Goal: Use online tool/utility: Utilize a website feature to perform a specific function

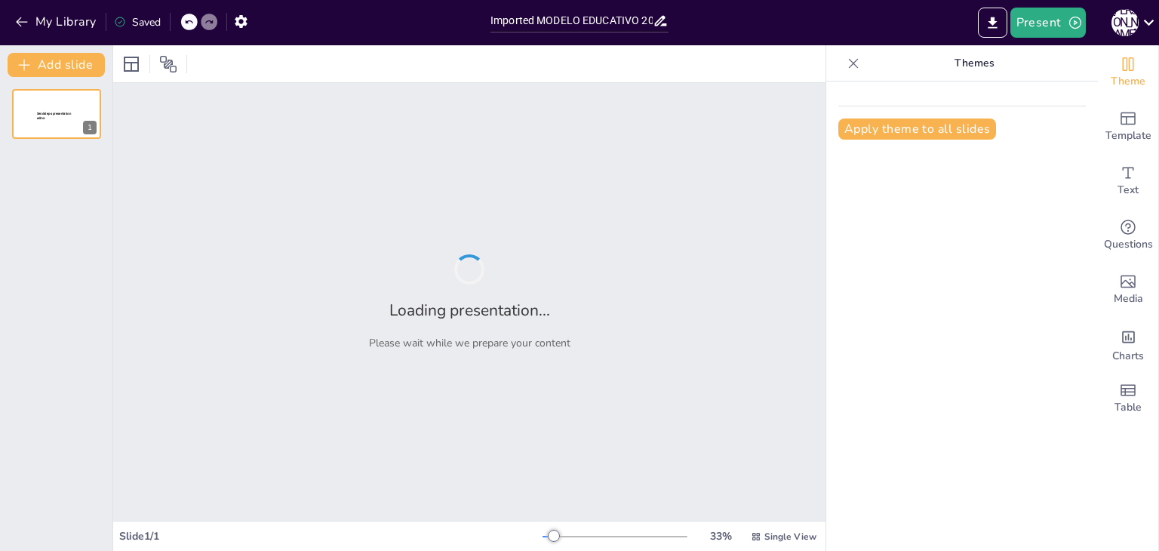
type input "Imported MODELO EDUCATIVO 2025 MCCEMS ver2parte 2.pptx"
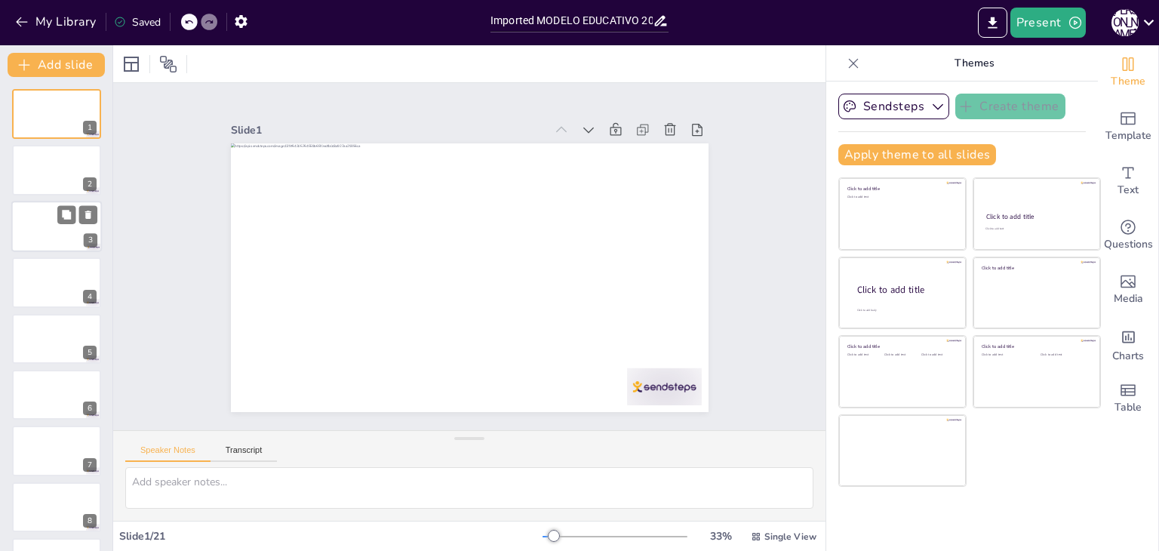
click at [69, 242] on div at bounding box center [56, 226] width 91 height 51
click at [76, 115] on div at bounding box center [56, 113] width 91 height 51
click at [238, 29] on button "button" at bounding box center [241, 21] width 28 height 27
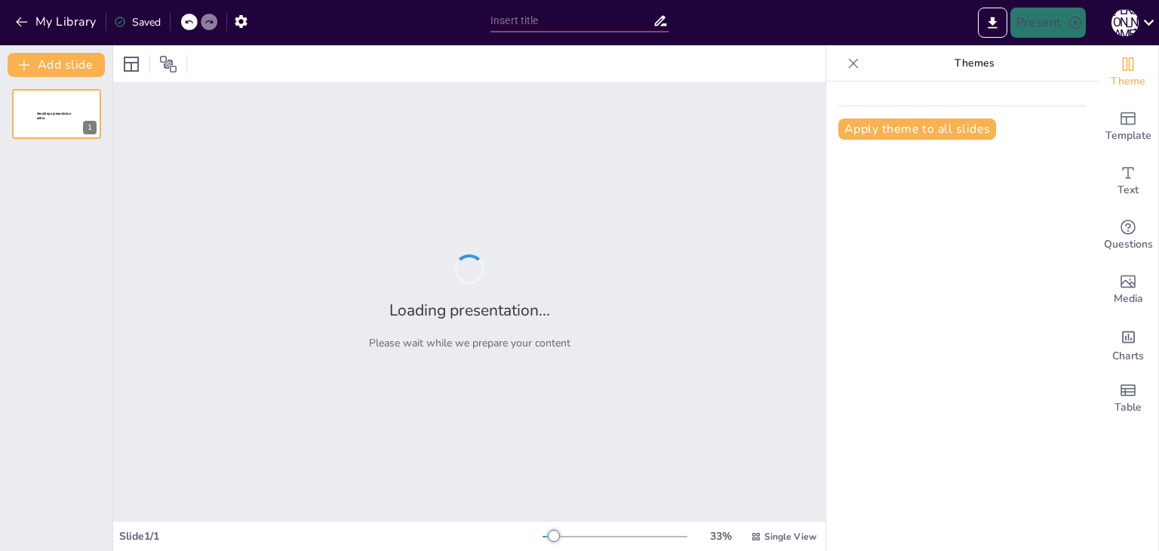
type input "Imported MODELO EDUCATIVO 2025 MCCEMS ver2parte 2.pptx"
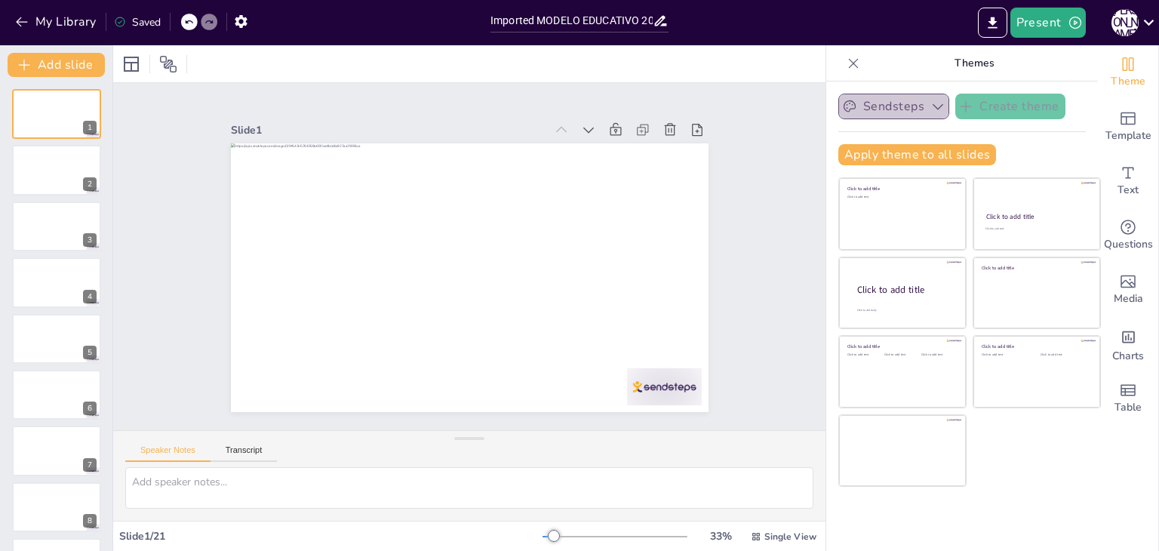
click at [930, 111] on icon "button" at bounding box center [937, 106] width 15 height 15
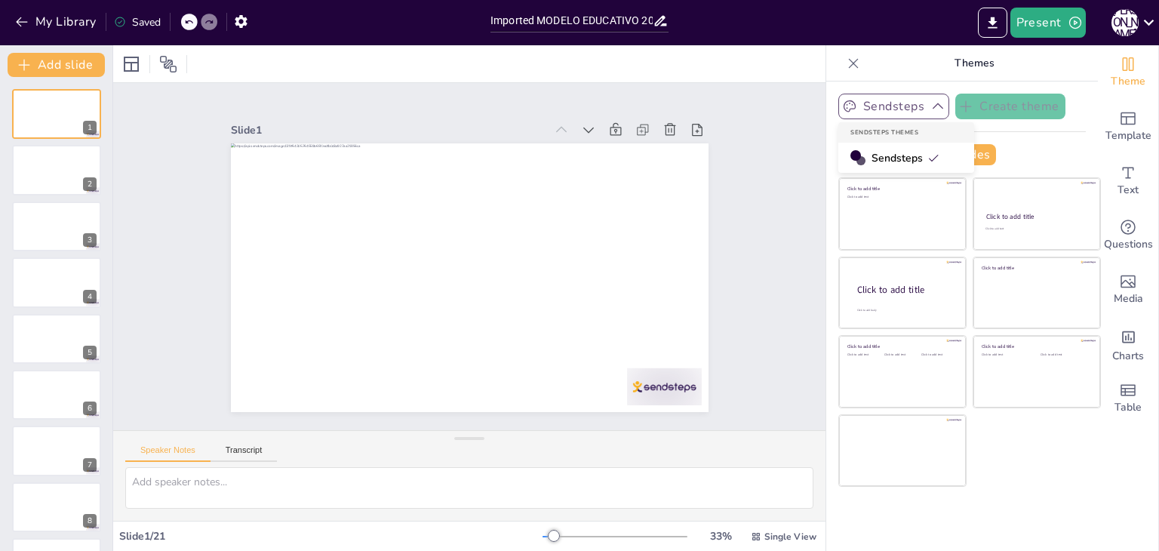
click at [930, 111] on icon "button" at bounding box center [937, 106] width 15 height 15
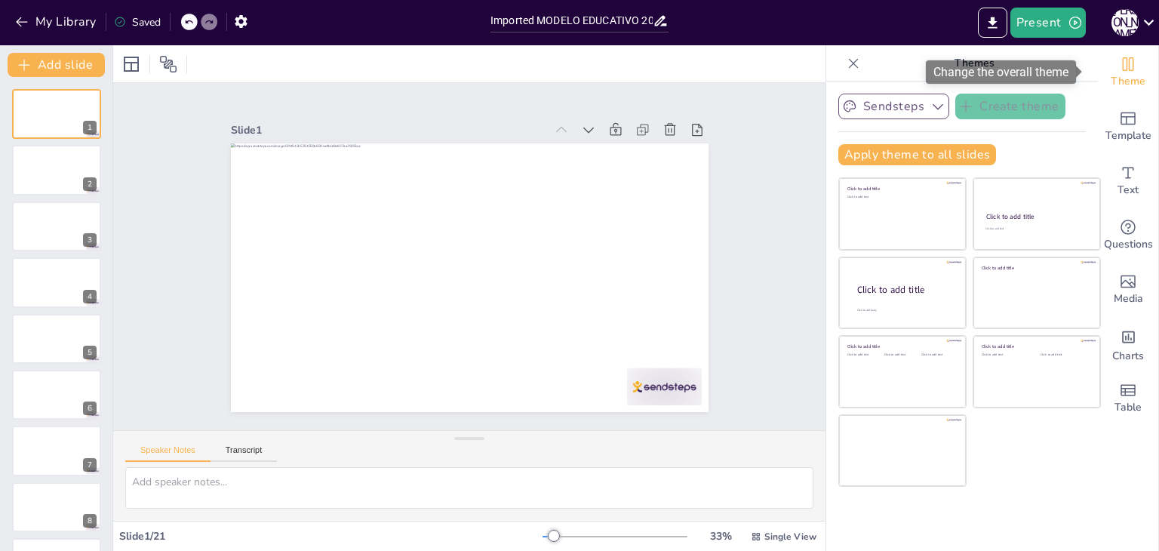
click at [1123, 69] on icon "Change the overall theme" at bounding box center [1128, 64] width 11 height 14
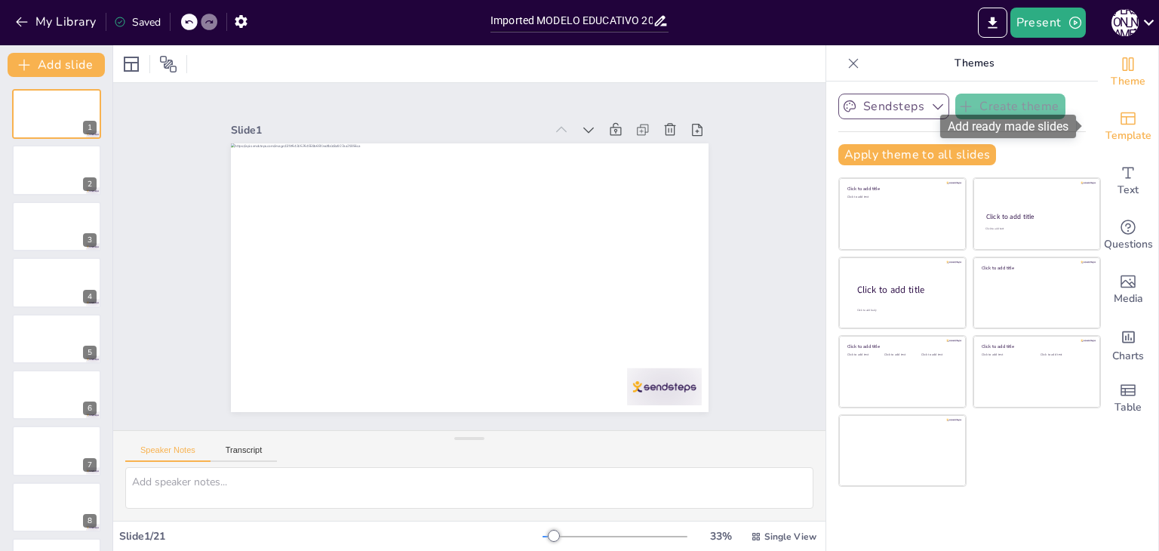
click at [1119, 125] on icon "Add ready made slides" at bounding box center [1128, 118] width 18 height 18
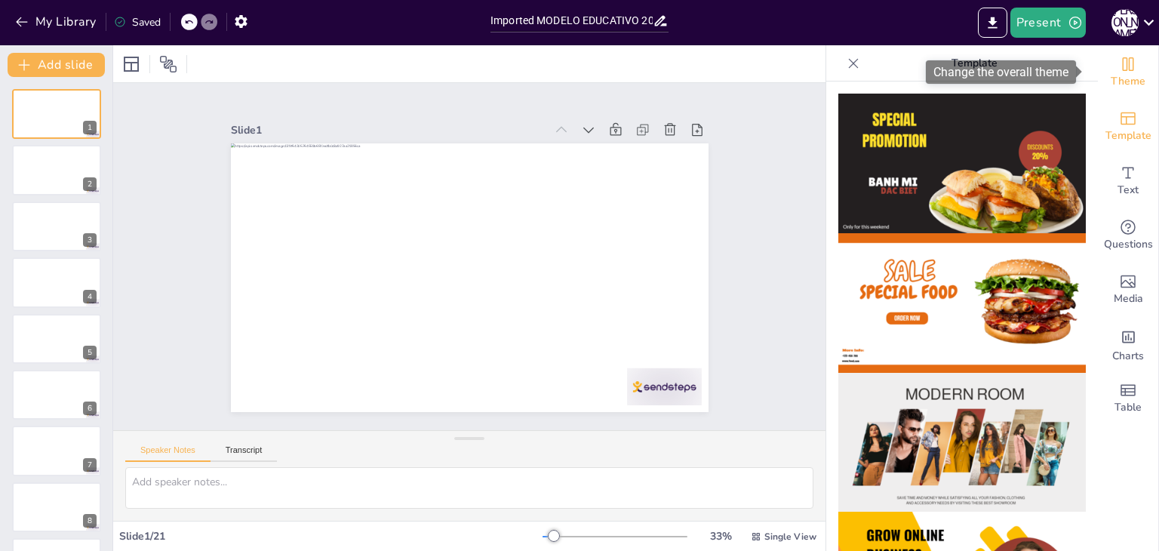
click at [1116, 78] on span "Theme" at bounding box center [1128, 81] width 35 height 17
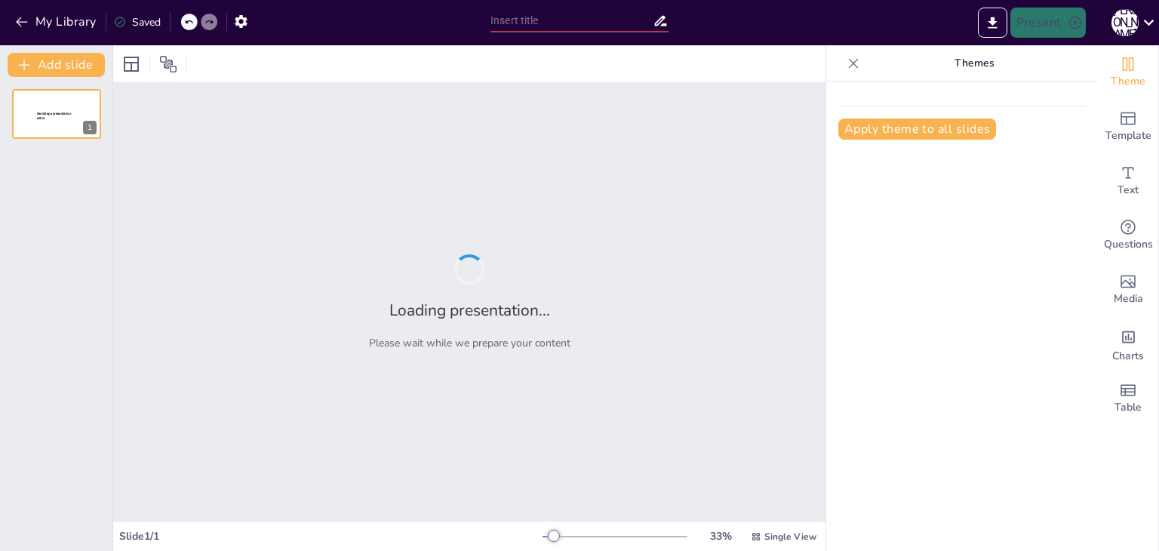
type input "Imported MODELO EDUCATIVO 2025 MCCEMS ver2parte 2.pptx"
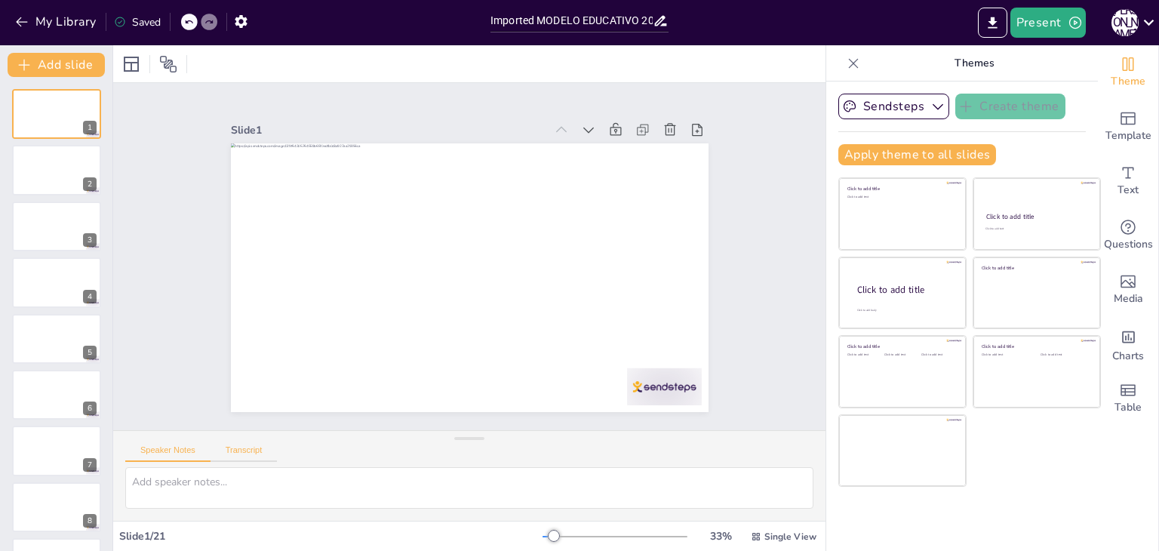
click at [251, 454] on button "Transcript" at bounding box center [244, 453] width 67 height 17
click at [764, 455] on button "Google US English (en-US)" at bounding box center [701, 452] width 151 height 24
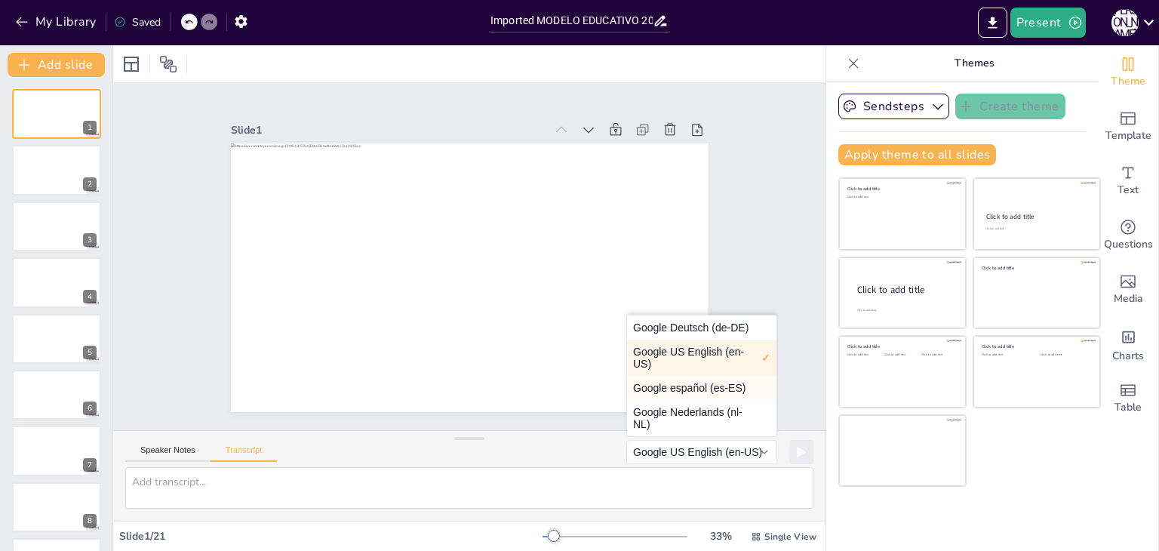
click at [721, 383] on button "Google español (es-ES)" at bounding box center [701, 388] width 149 height 24
